Goal: Task Accomplishment & Management: Manage account settings

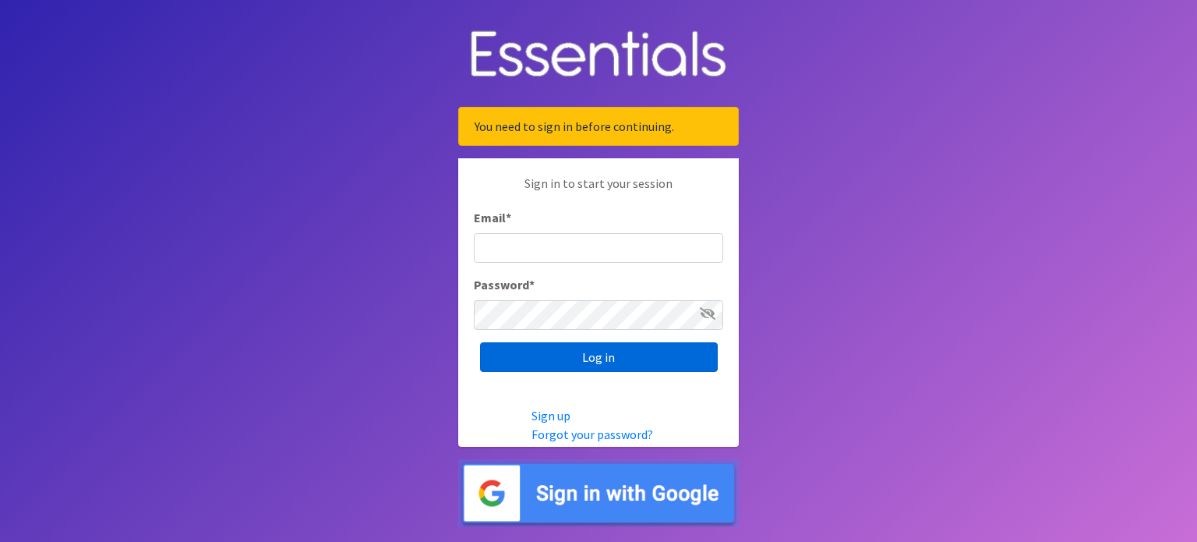
type input "[EMAIL_ADDRESS][DOMAIN_NAME]"
click at [617, 361] on input "Log in" at bounding box center [599, 357] width 238 height 30
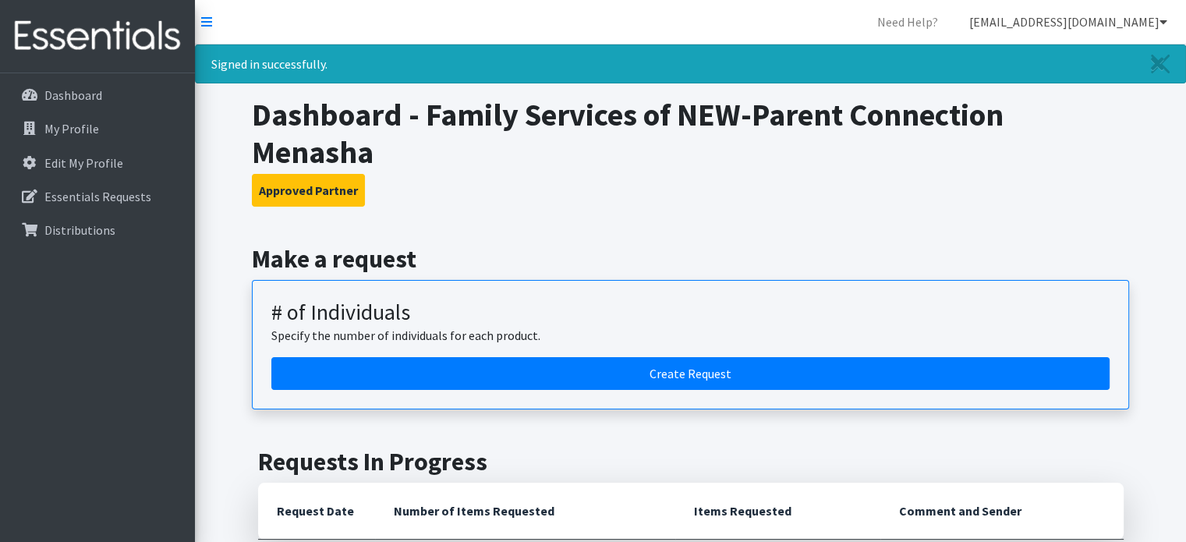
click at [1116, 22] on link "[EMAIL_ADDRESS][DOMAIN_NAME]" at bounding box center [1067, 21] width 223 height 31
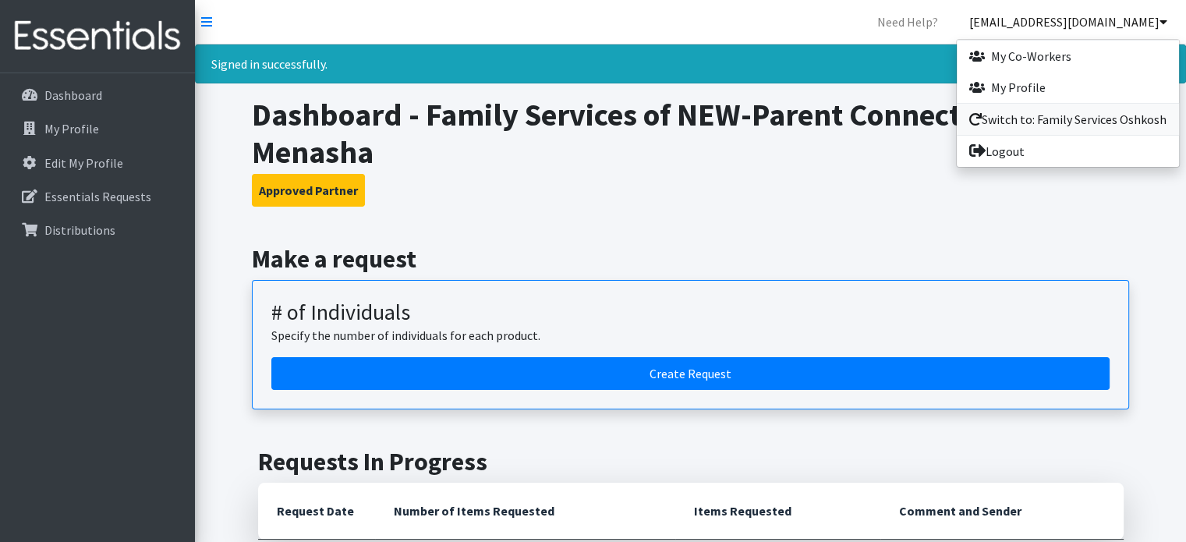
click at [1047, 111] on link "Switch to: Family Services Oshkosh" at bounding box center [1067, 119] width 222 height 31
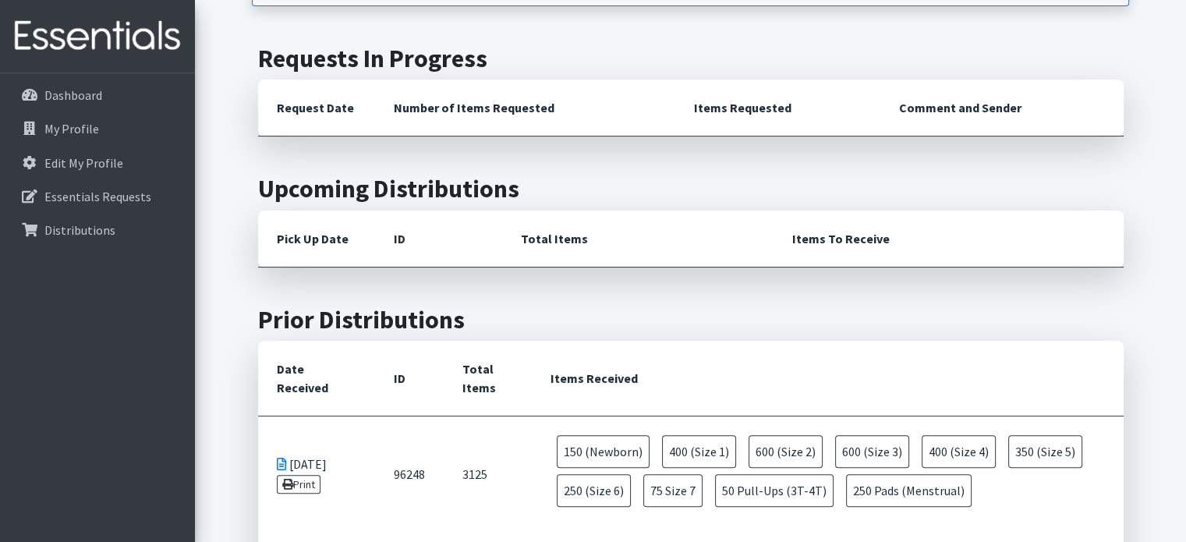
scroll to position [312, 0]
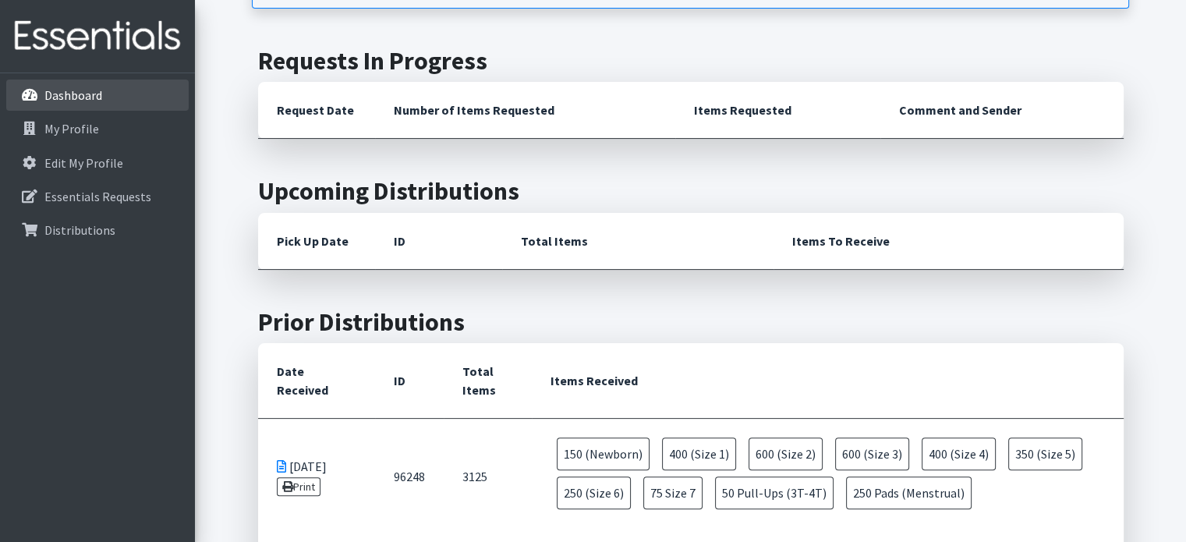
click at [87, 96] on p "Dashboard" at bounding box center [73, 95] width 58 height 16
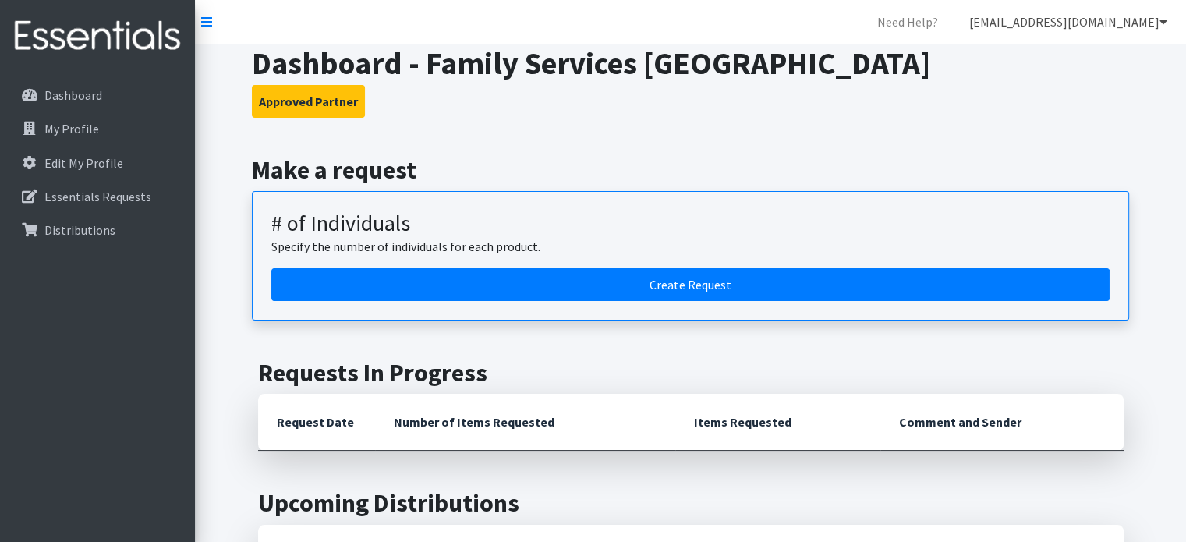
click at [1024, 18] on link "[EMAIL_ADDRESS][DOMAIN_NAME]" at bounding box center [1067, 21] width 223 height 31
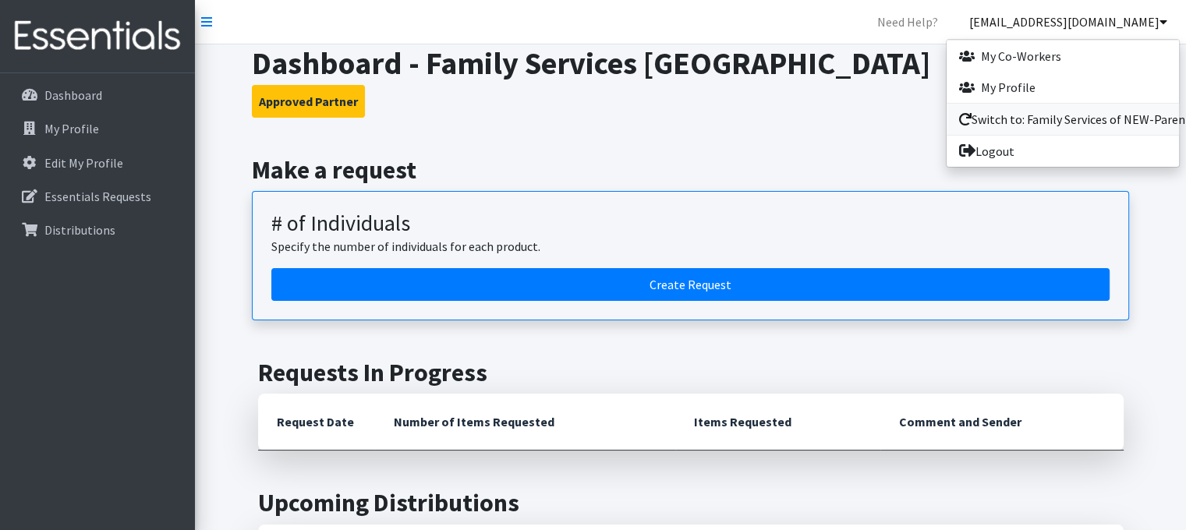
click at [1004, 121] on link "Switch to: Family Services of NEW-Parent Connection Menasha" at bounding box center [1062, 119] width 232 height 31
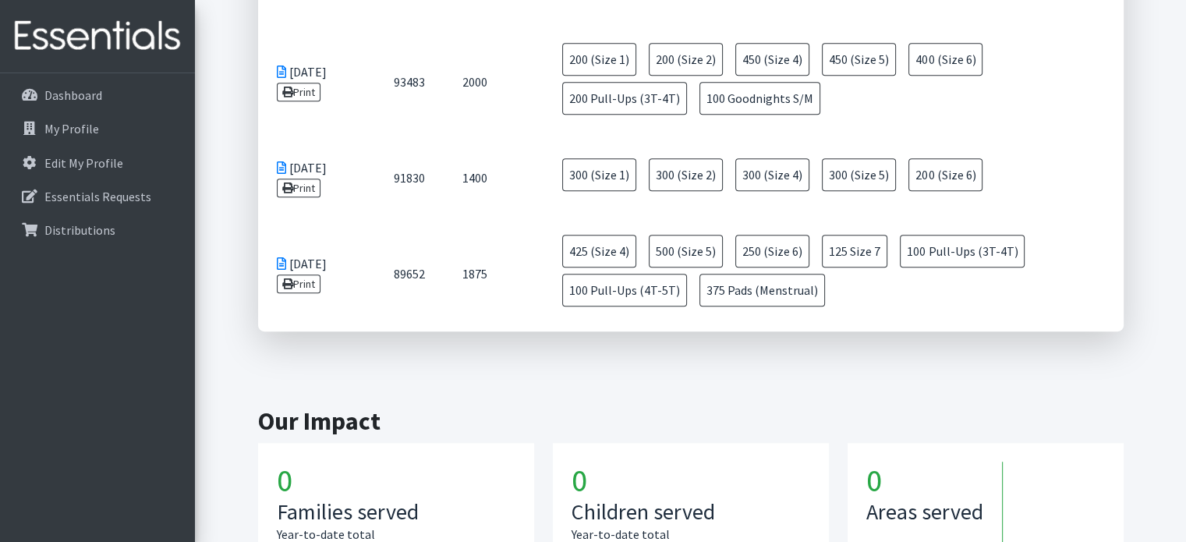
scroll to position [546, 0]
